Goal: Information Seeking & Learning: Check status

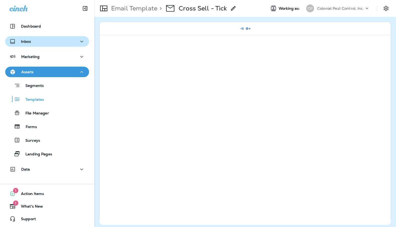
click at [68, 40] on div "Inbox" at bounding box center [46, 41] width 75 height 7
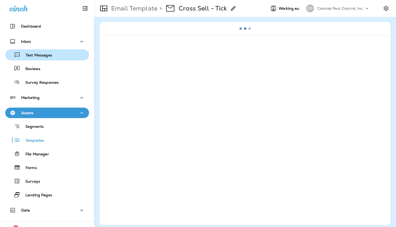
click at [52, 55] on p "Text Messages" at bounding box center [36, 55] width 32 height 5
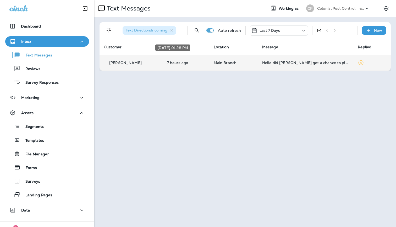
click at [190, 61] on p "7 hours ago" at bounding box center [186, 63] width 38 height 4
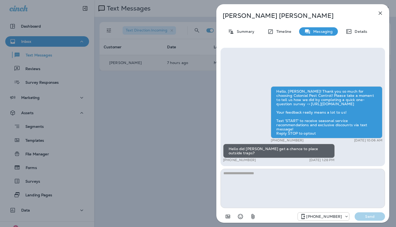
click at [44, 83] on div "[PERSON_NAME] Summary Timeline Messaging Details Hello, [PERSON_NAME]! Thank yo…" at bounding box center [198, 113] width 396 height 227
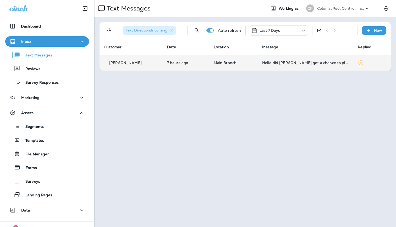
click at [46, 84] on p "Survey Responses" at bounding box center [39, 82] width 39 height 5
